Goal: Transaction & Acquisition: Purchase product/service

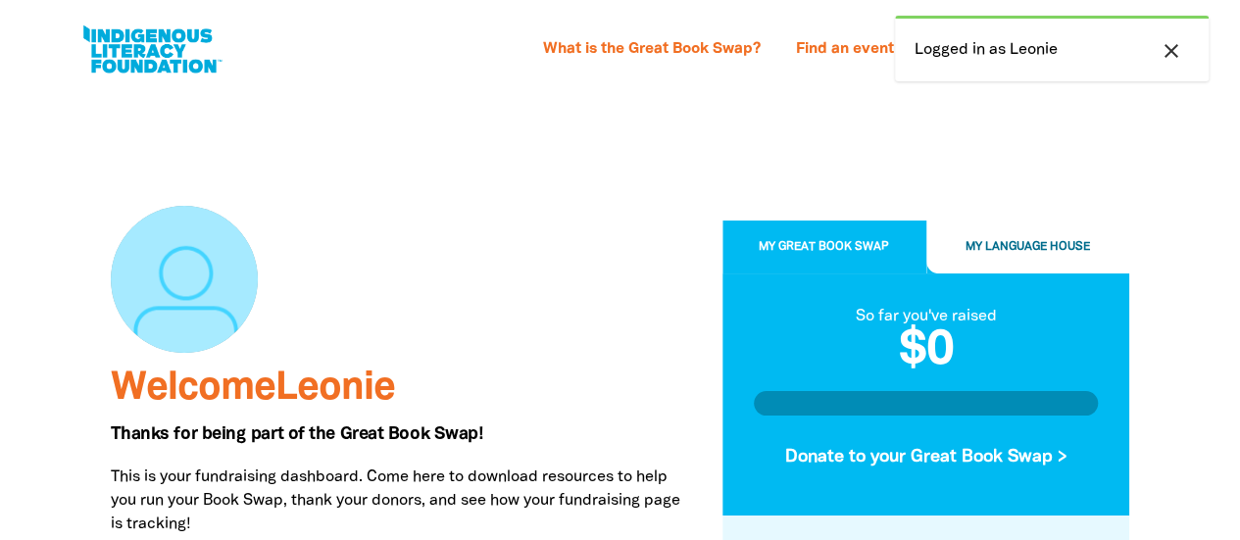
click at [1176, 47] on icon "close" at bounding box center [1171, 51] width 24 height 24
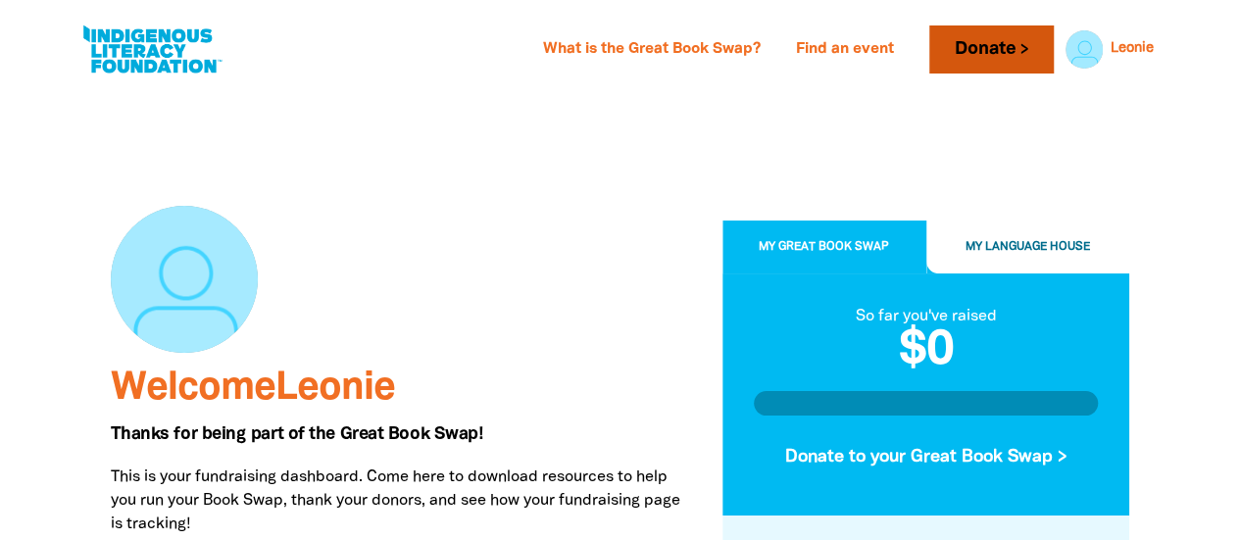
click at [977, 44] on link "Donate" at bounding box center [990, 49] width 123 height 48
click at [582, 271] on div at bounding box center [402, 279] width 582 height 147
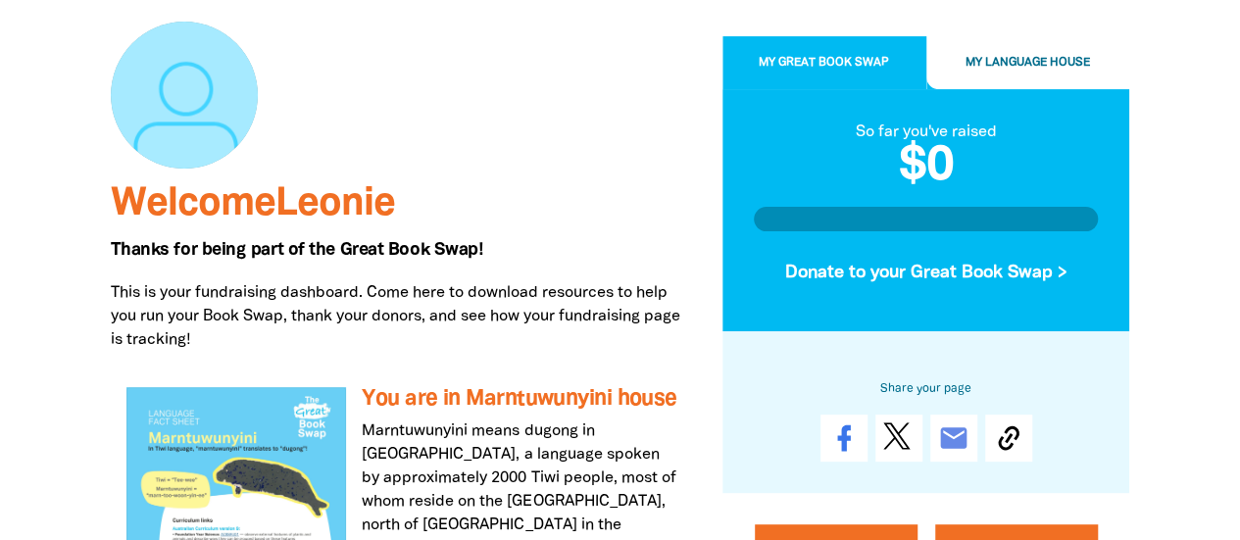
scroll to position [198, 0]
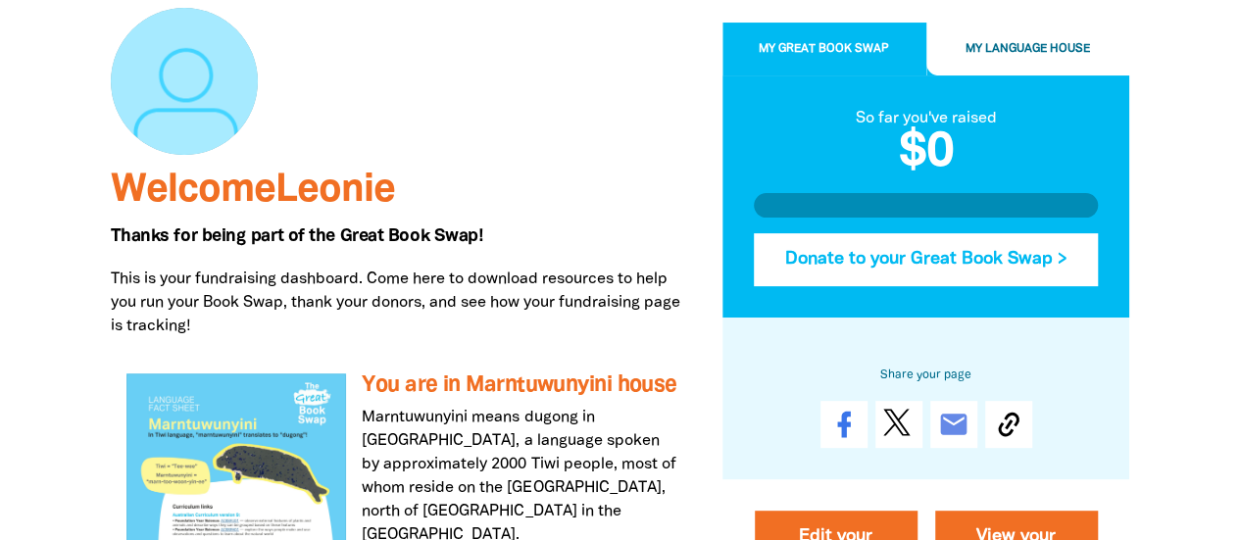
click at [902, 257] on button "Donate to your Great Book Swap >" at bounding box center [926, 259] width 345 height 53
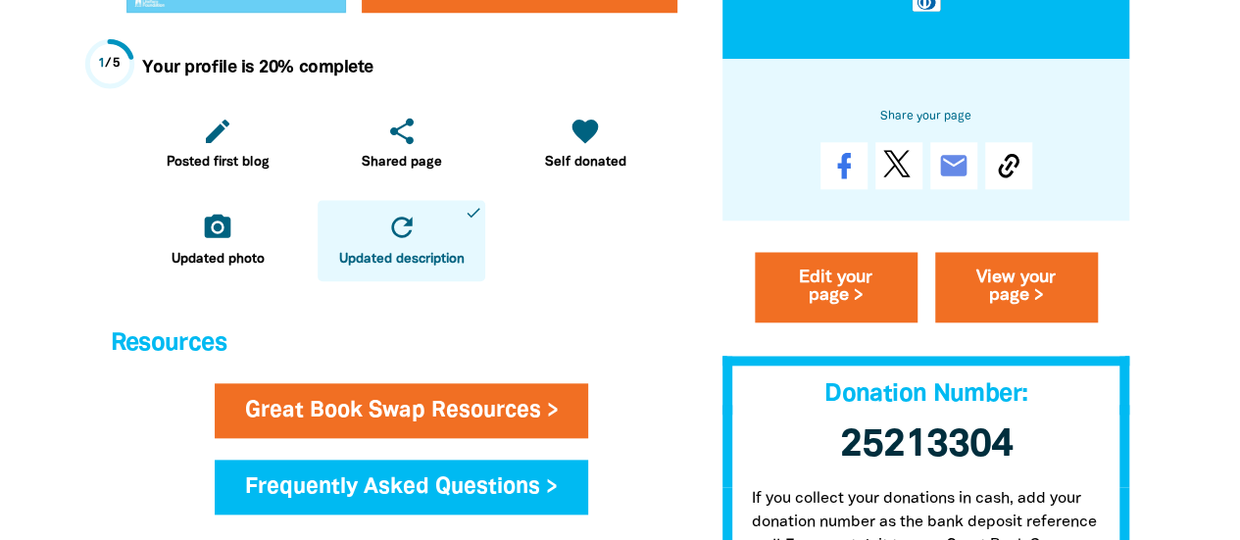
scroll to position [868, 0]
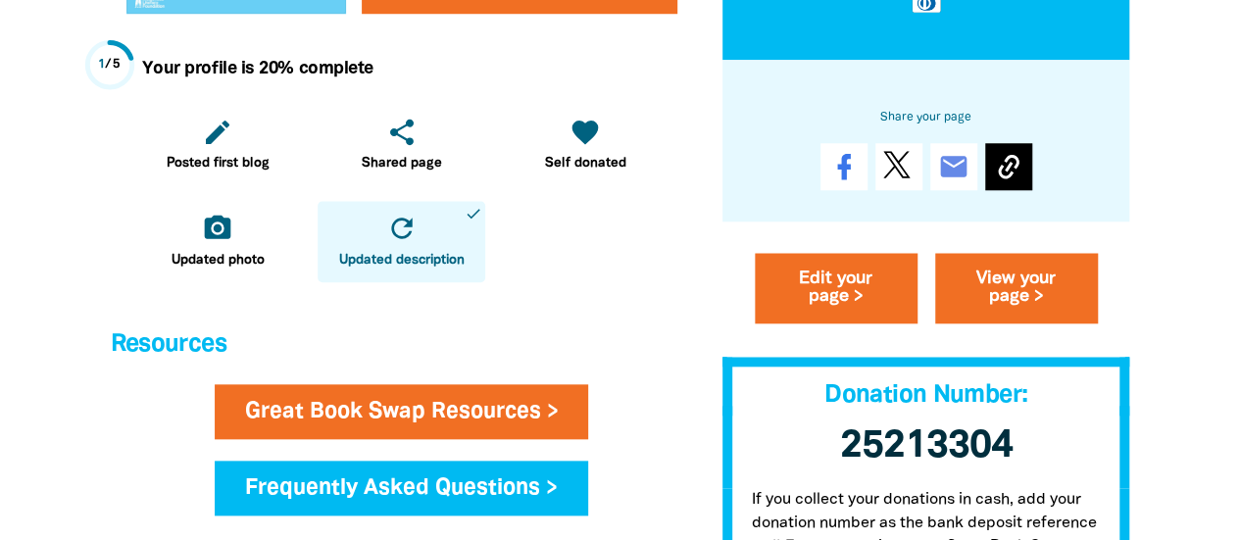
click at [1006, 163] on icon at bounding box center [1008, 167] width 31 height 31
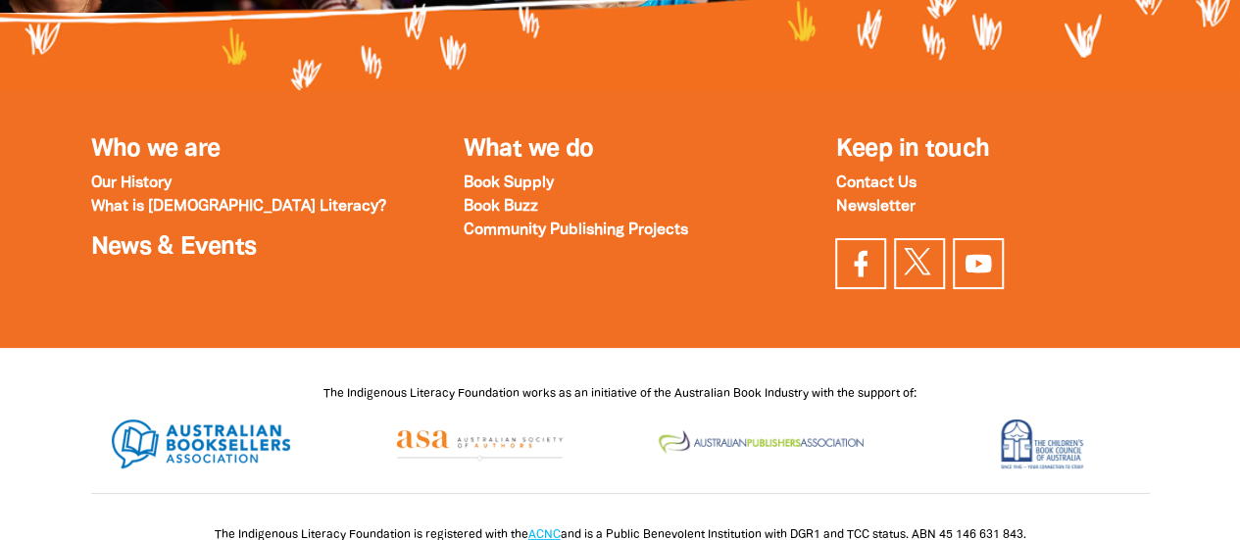
scroll to position [2558, 0]
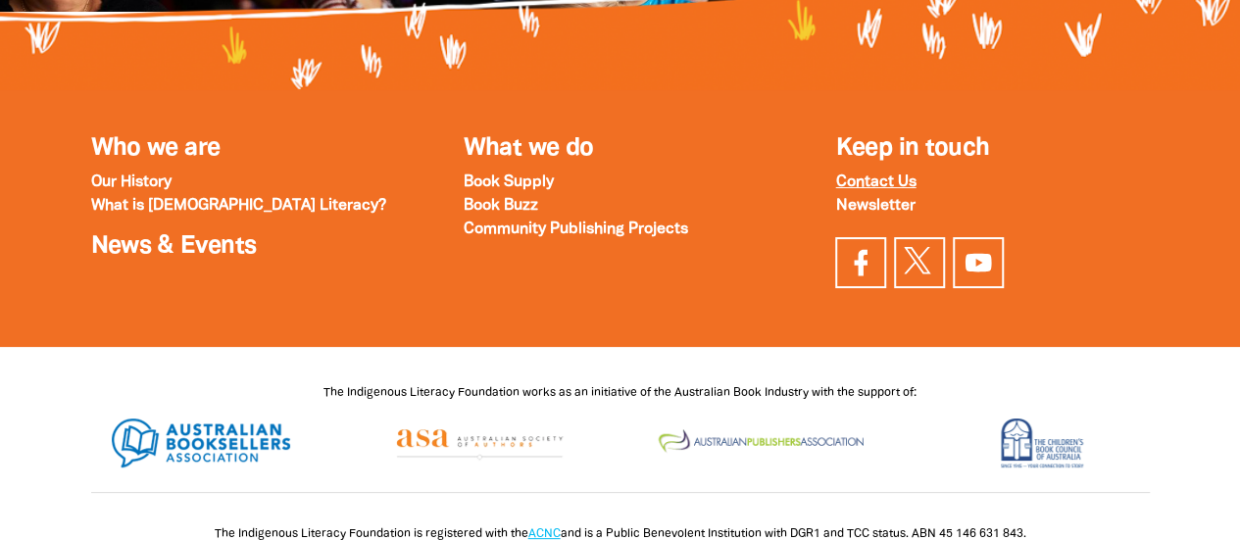
click at [878, 189] on strong "Contact Us" at bounding box center [875, 182] width 80 height 14
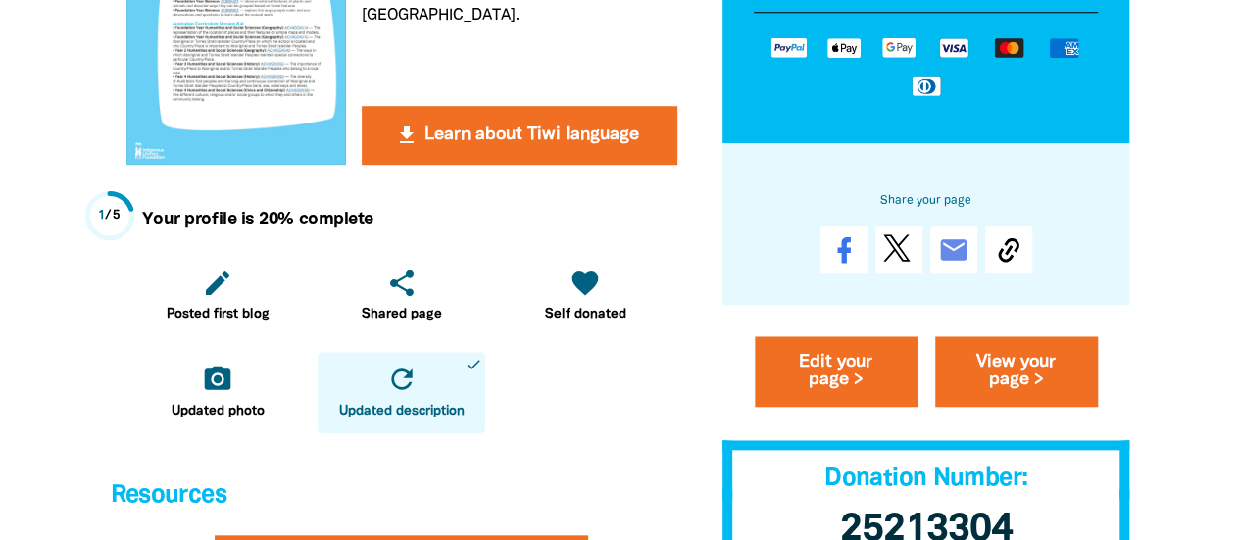
scroll to position [718, 0]
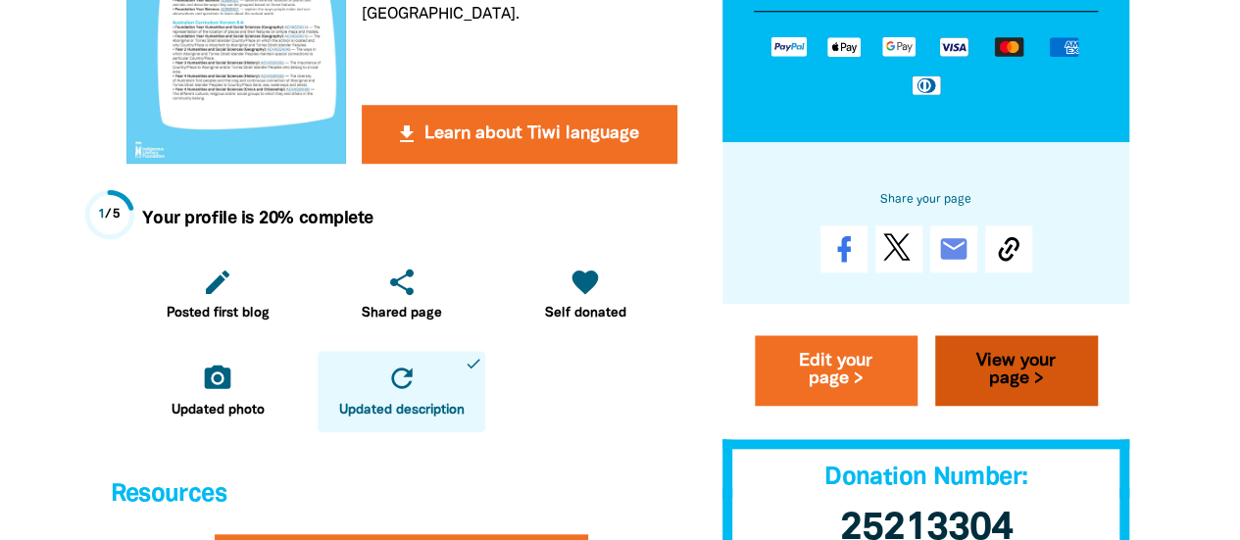
click at [1004, 356] on link "View your page >" at bounding box center [1016, 370] width 163 height 71
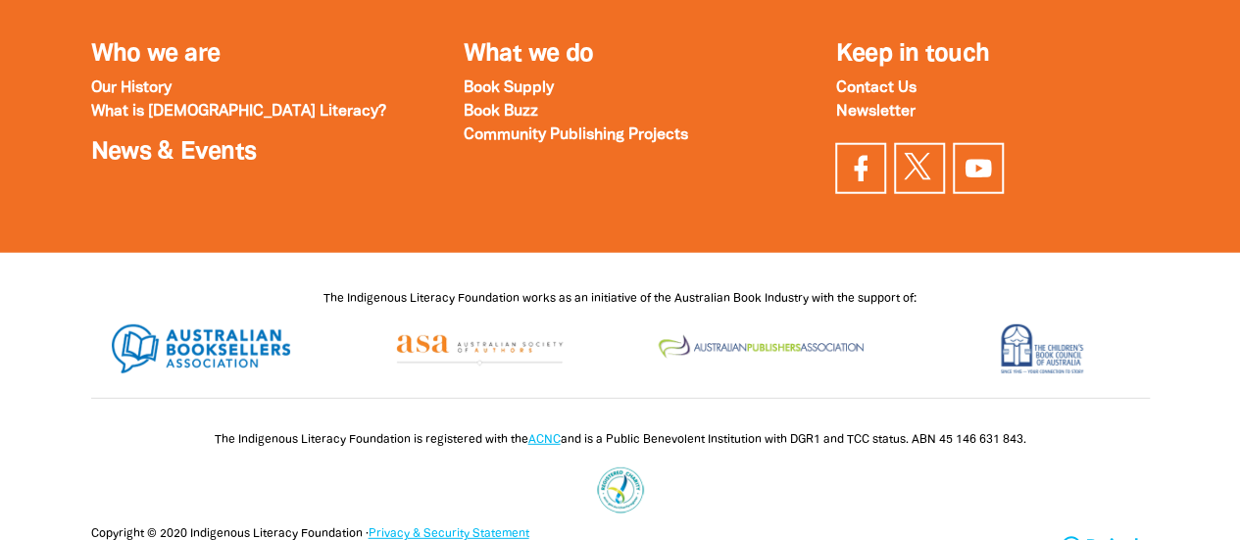
scroll to position [2490, 0]
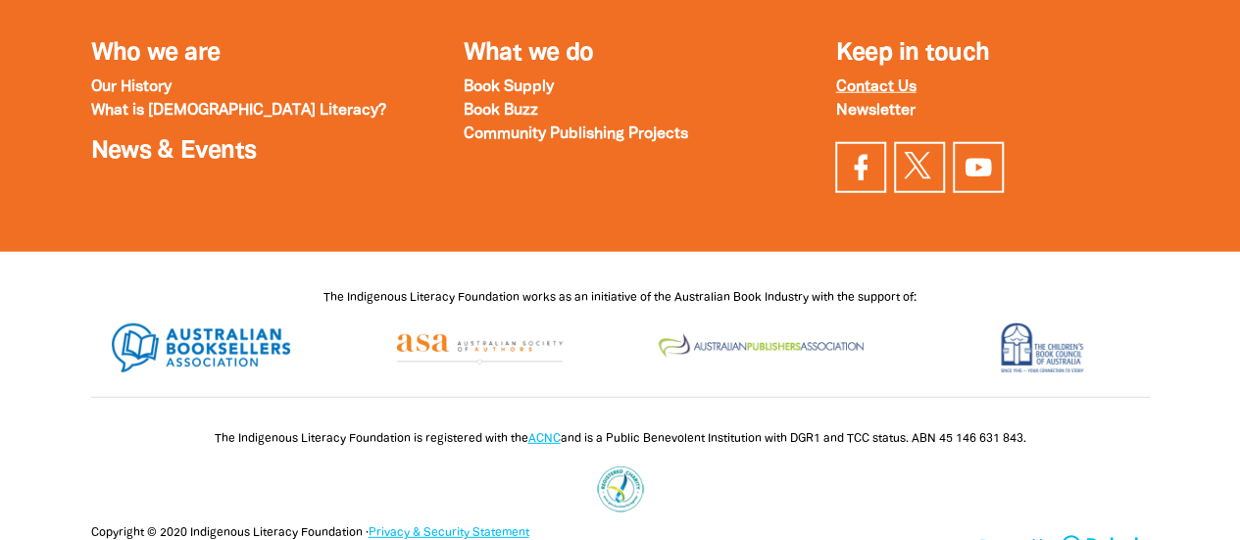
click at [866, 87] on strong "Contact Us" at bounding box center [875, 87] width 80 height 14
